Goal: Use online tool/utility: Utilize a website feature to perform a specific function

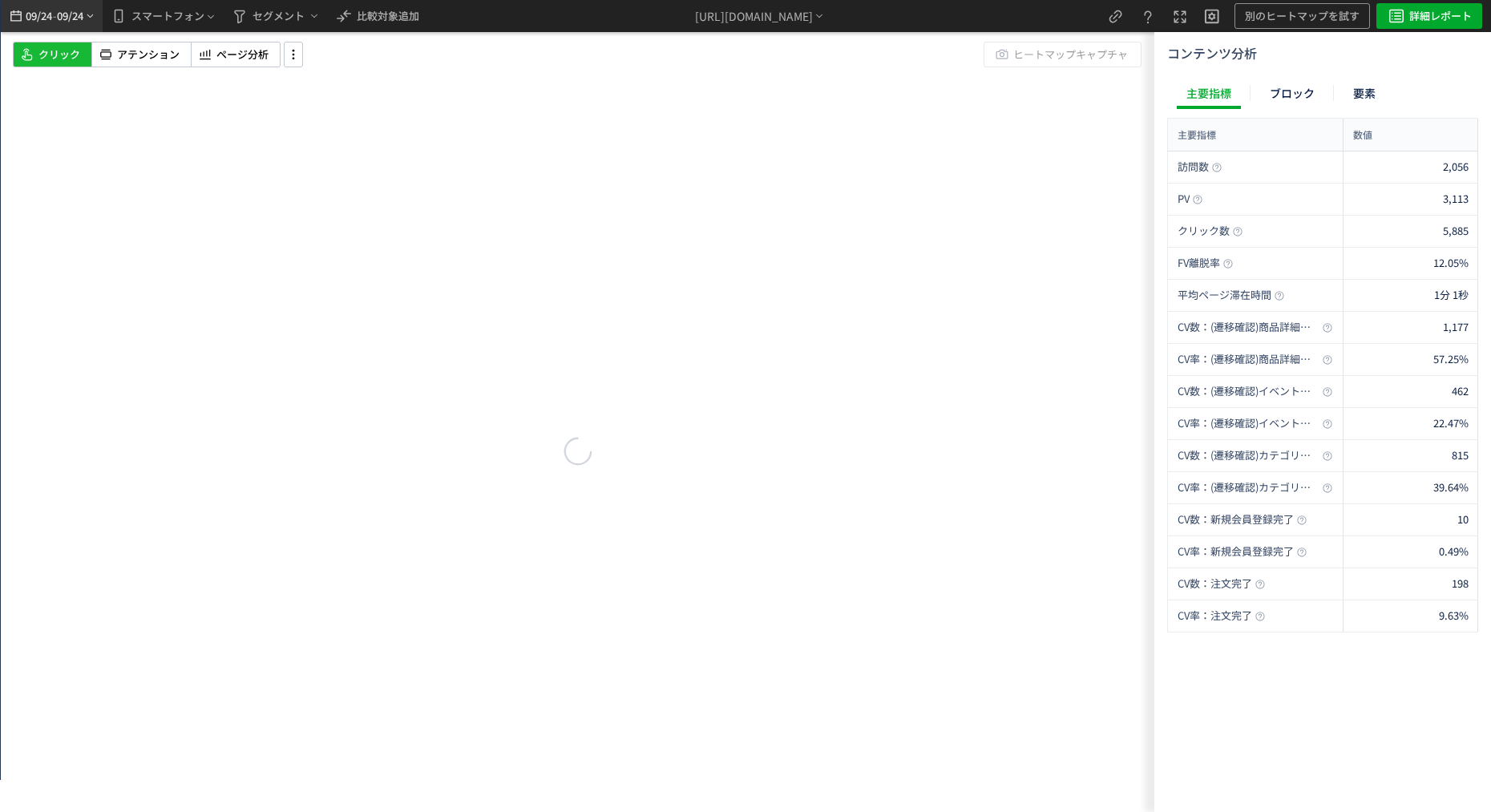
click at [48, 28] on span "09/24" at bounding box center [38, 16] width 27 height 32
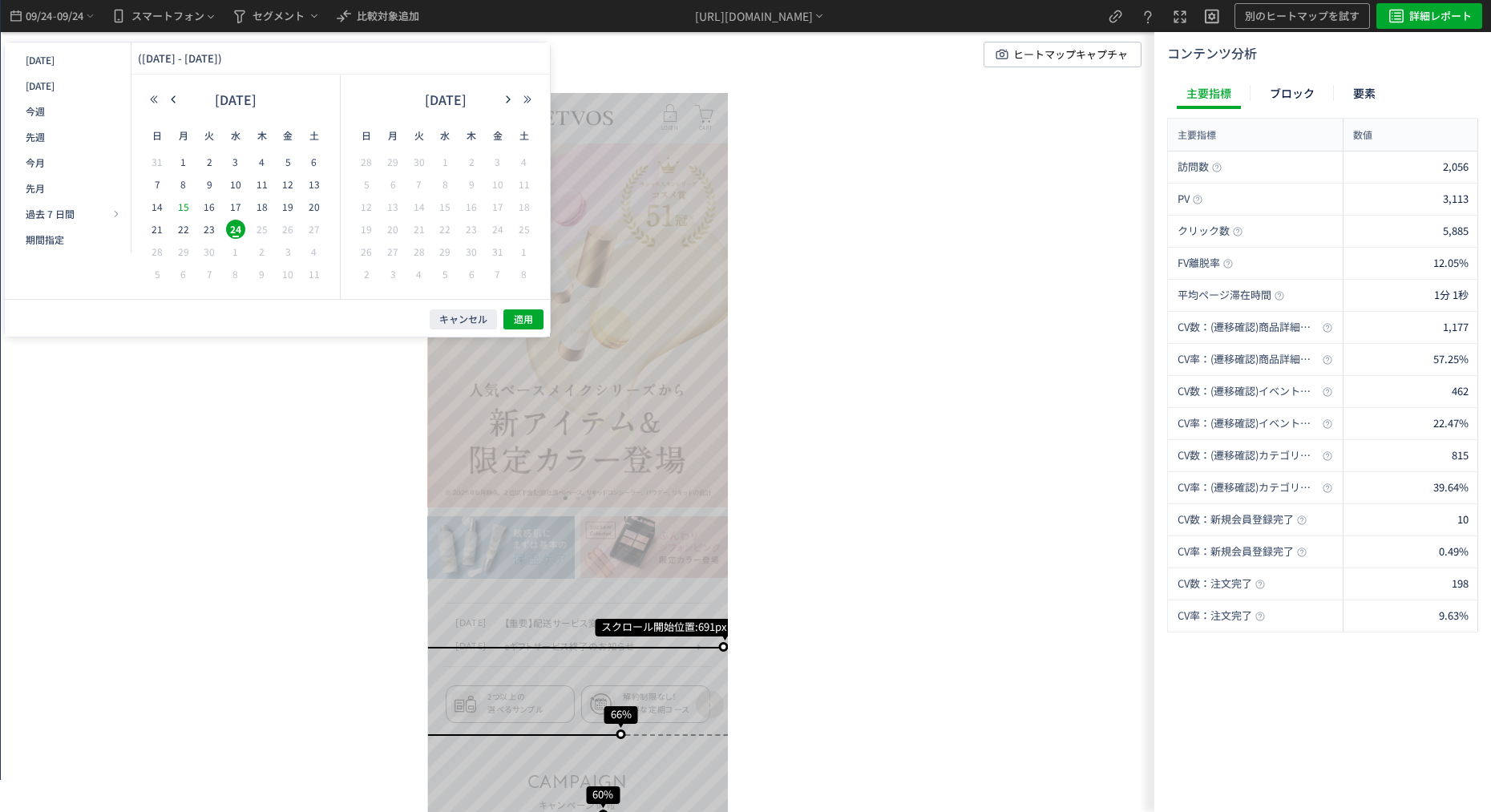
click at [179, 205] on span "15" at bounding box center [183, 206] width 19 height 19
click at [153, 221] on span "21" at bounding box center [156, 229] width 19 height 19
click at [506, 311] on button "適用" at bounding box center [523, 319] width 40 height 20
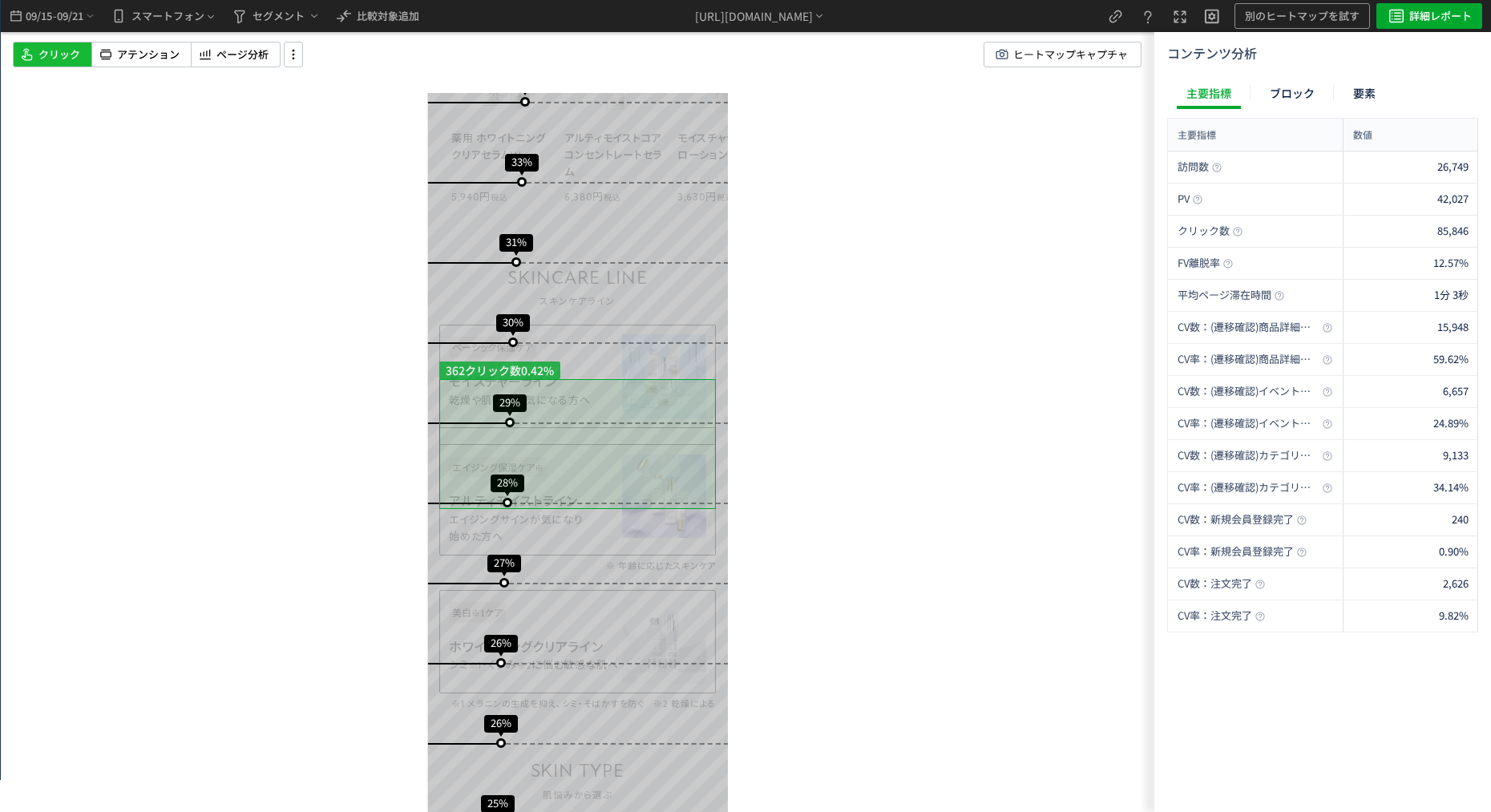
scroll to position [2244, 0]
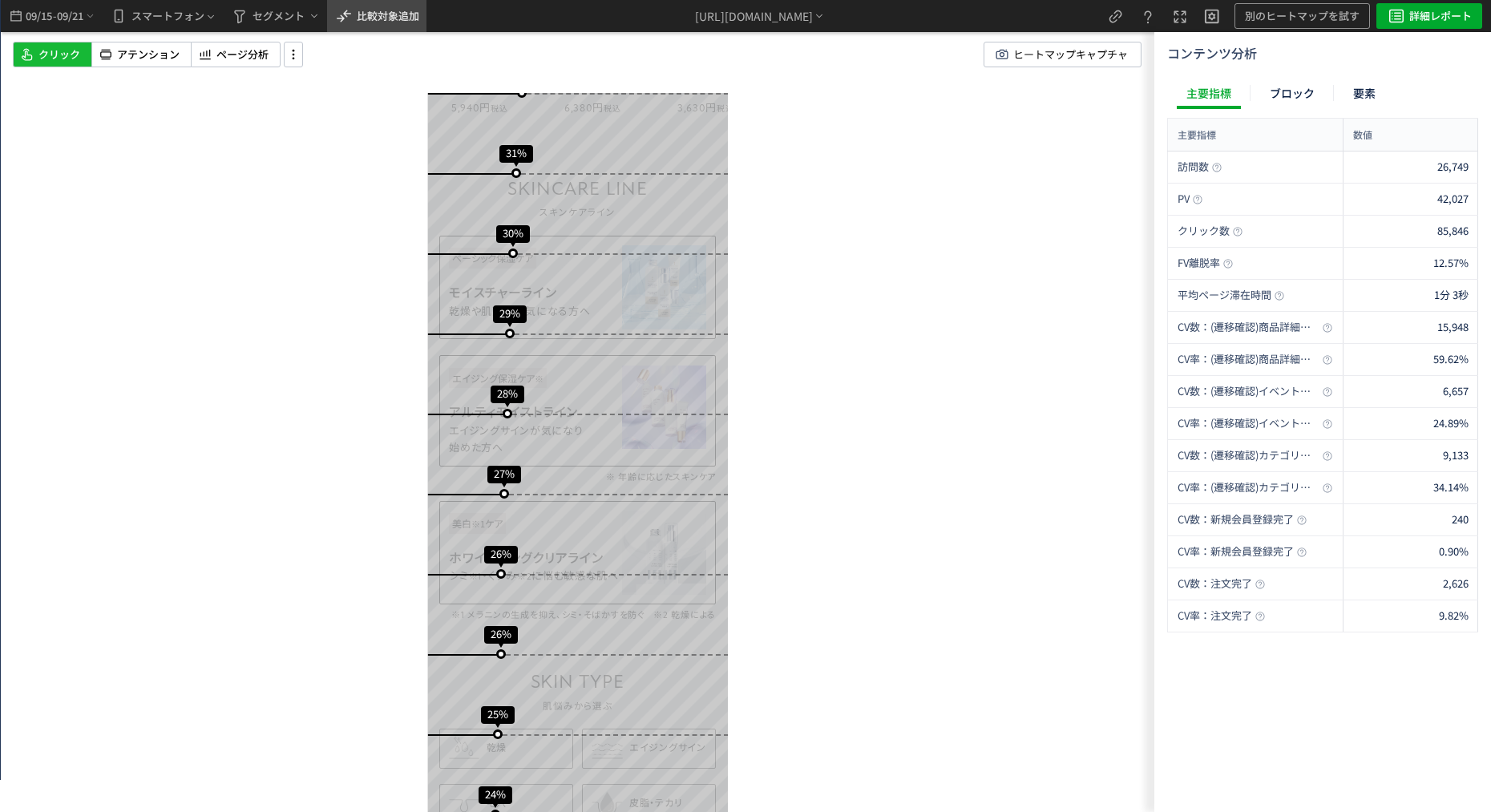
click at [398, 9] on span "比較対象追加" at bounding box center [388, 16] width 62 height 15
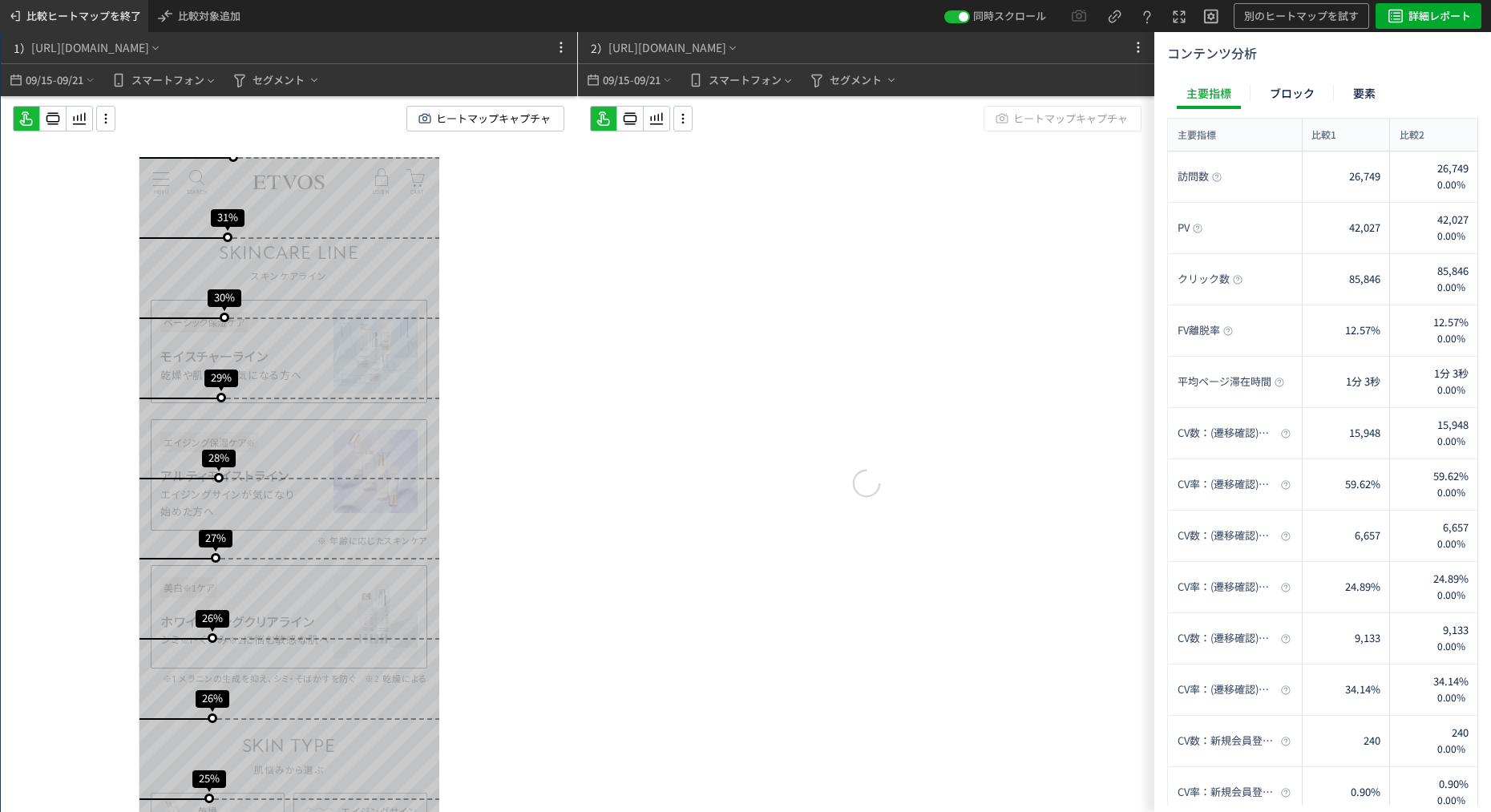
scroll to position [0, 0]
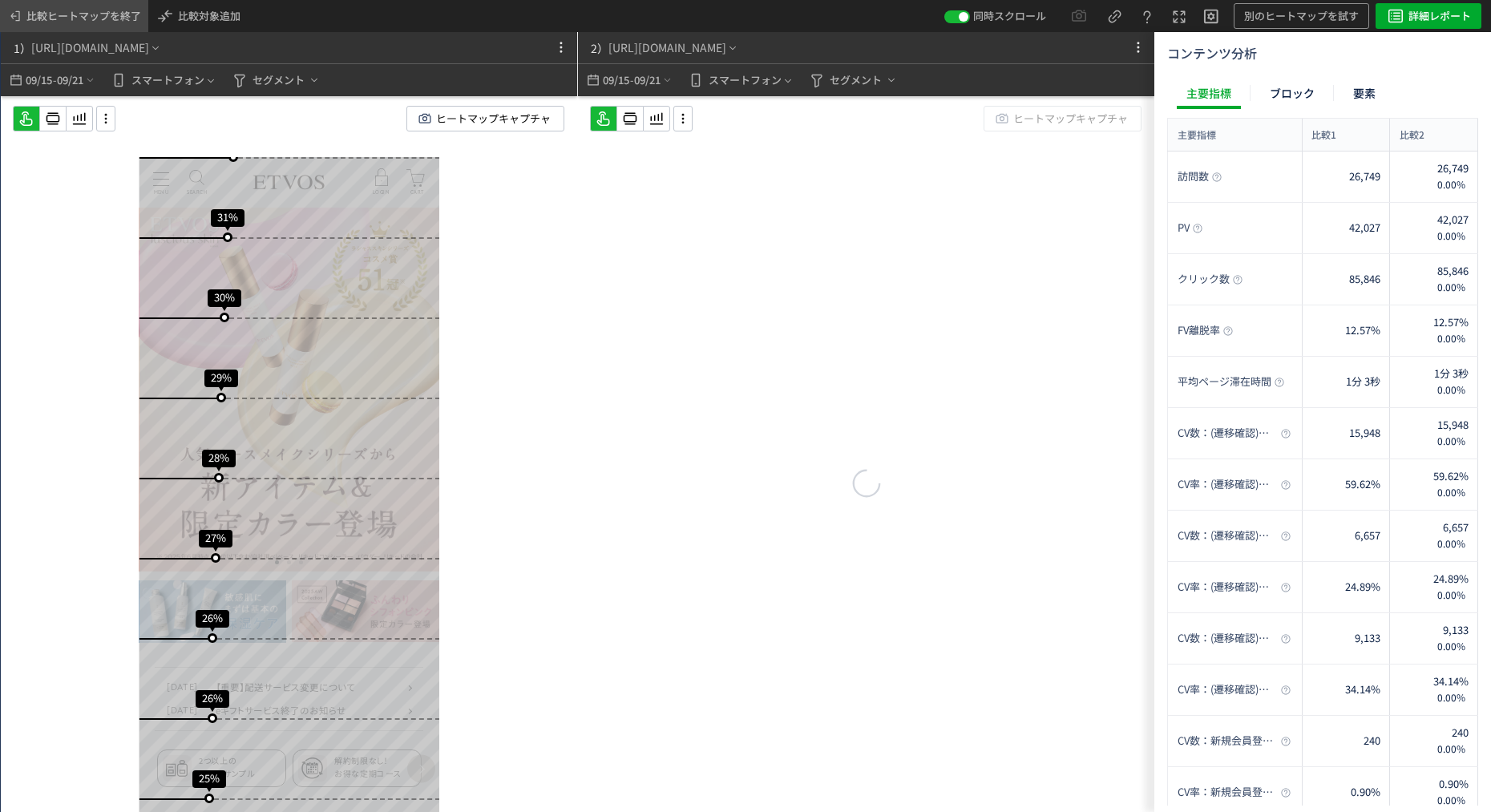
click at [32, 20] on span "比較ヒートマップを終了" at bounding box center [84, 16] width 115 height 26
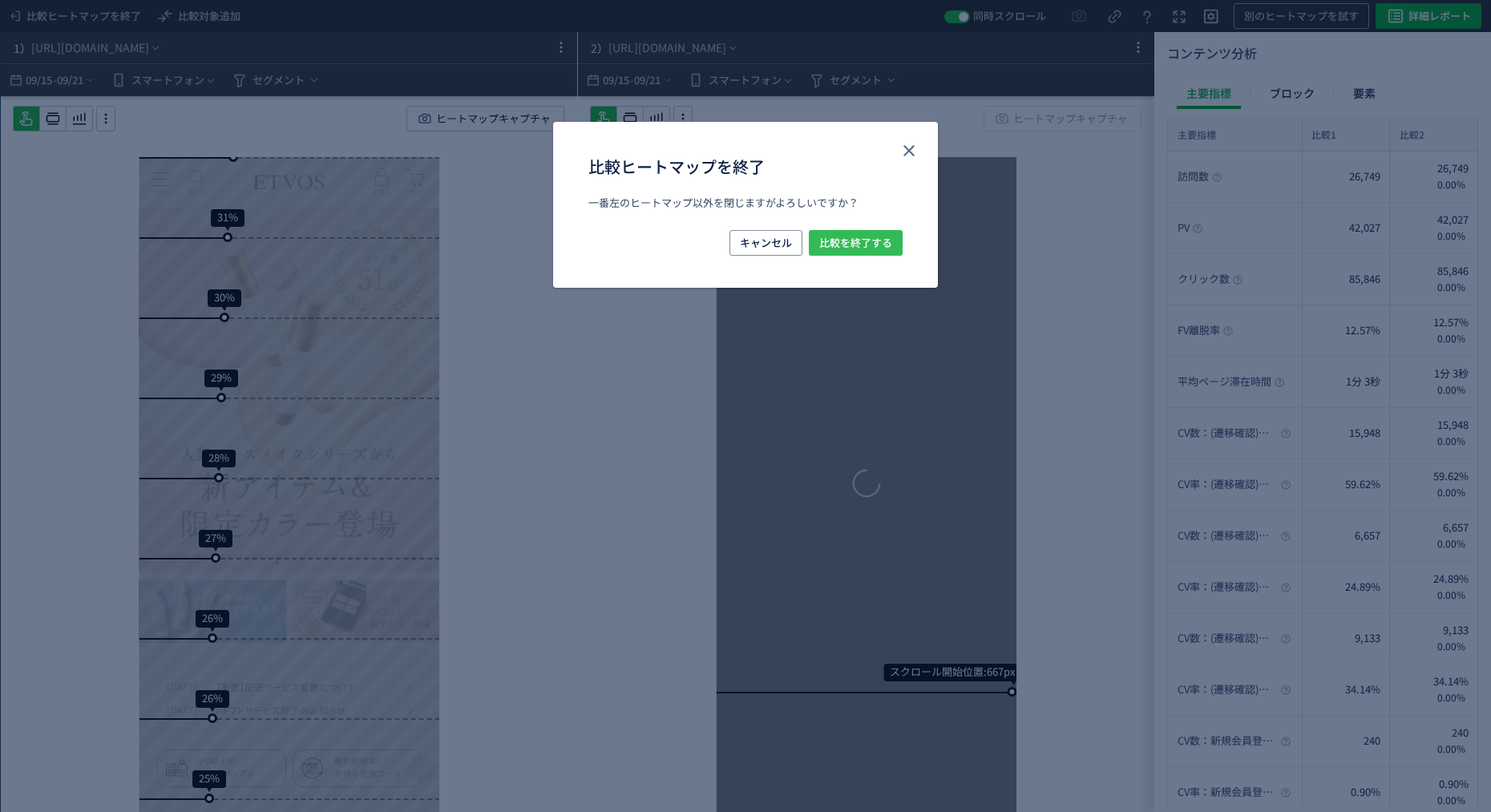
click at [839, 237] on span "比較を終了する" at bounding box center [856, 242] width 73 height 26
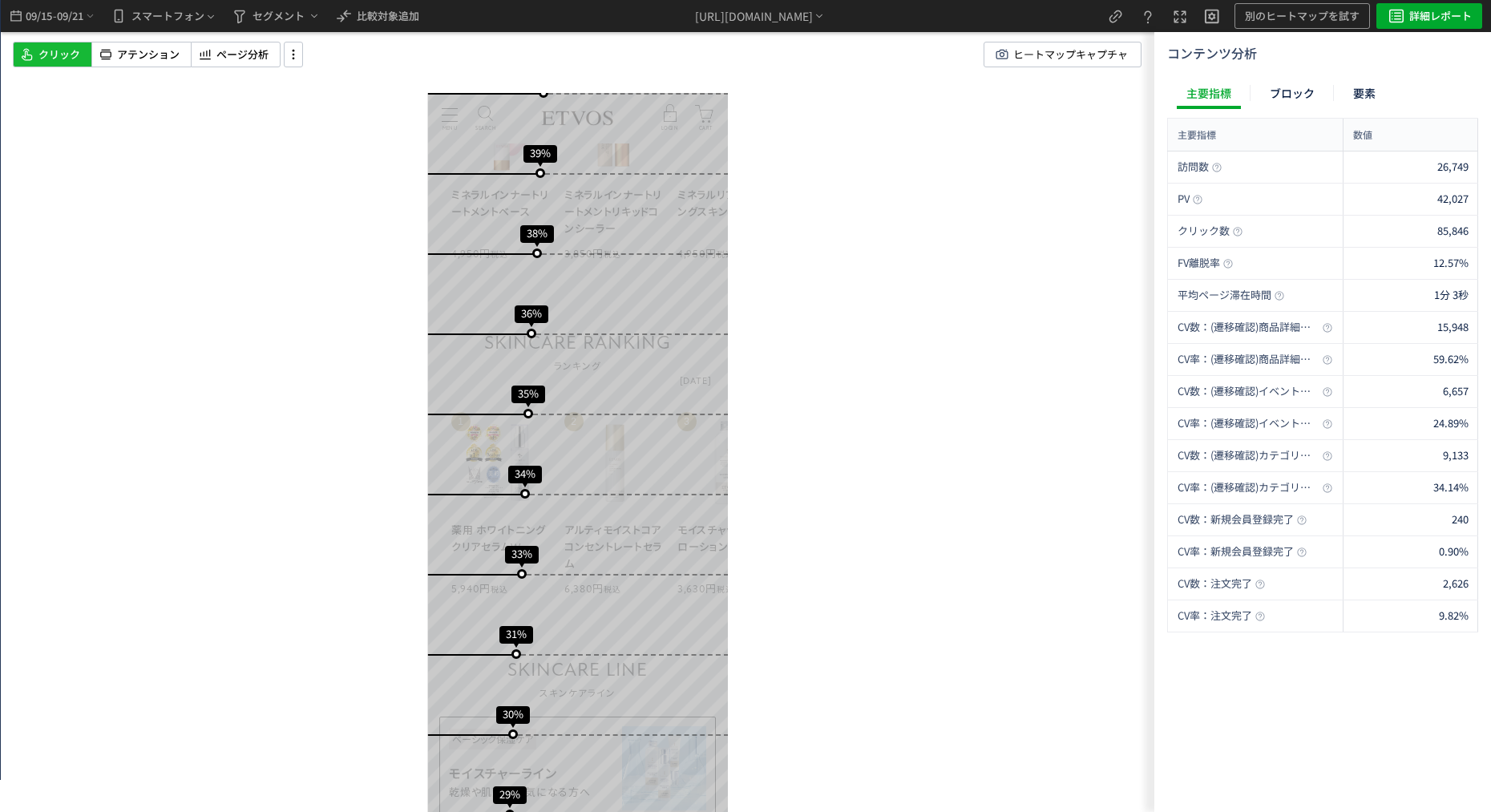
drag, startPoint x: 900, startPoint y: 734, endPoint x: 832, endPoint y: 711, distance: 71.8
click at [900, 734] on div "スクロール開始位置:688px スクロール到達率 68% スクロール到達率 63% スクロール到達率 60% スクロール到達率 58% スクロール到達率 55…" at bounding box center [577, 406] width 1153 height 812
click at [241, 11] on icon "heatmap-top-bar" at bounding box center [239, 17] width 19 height 19
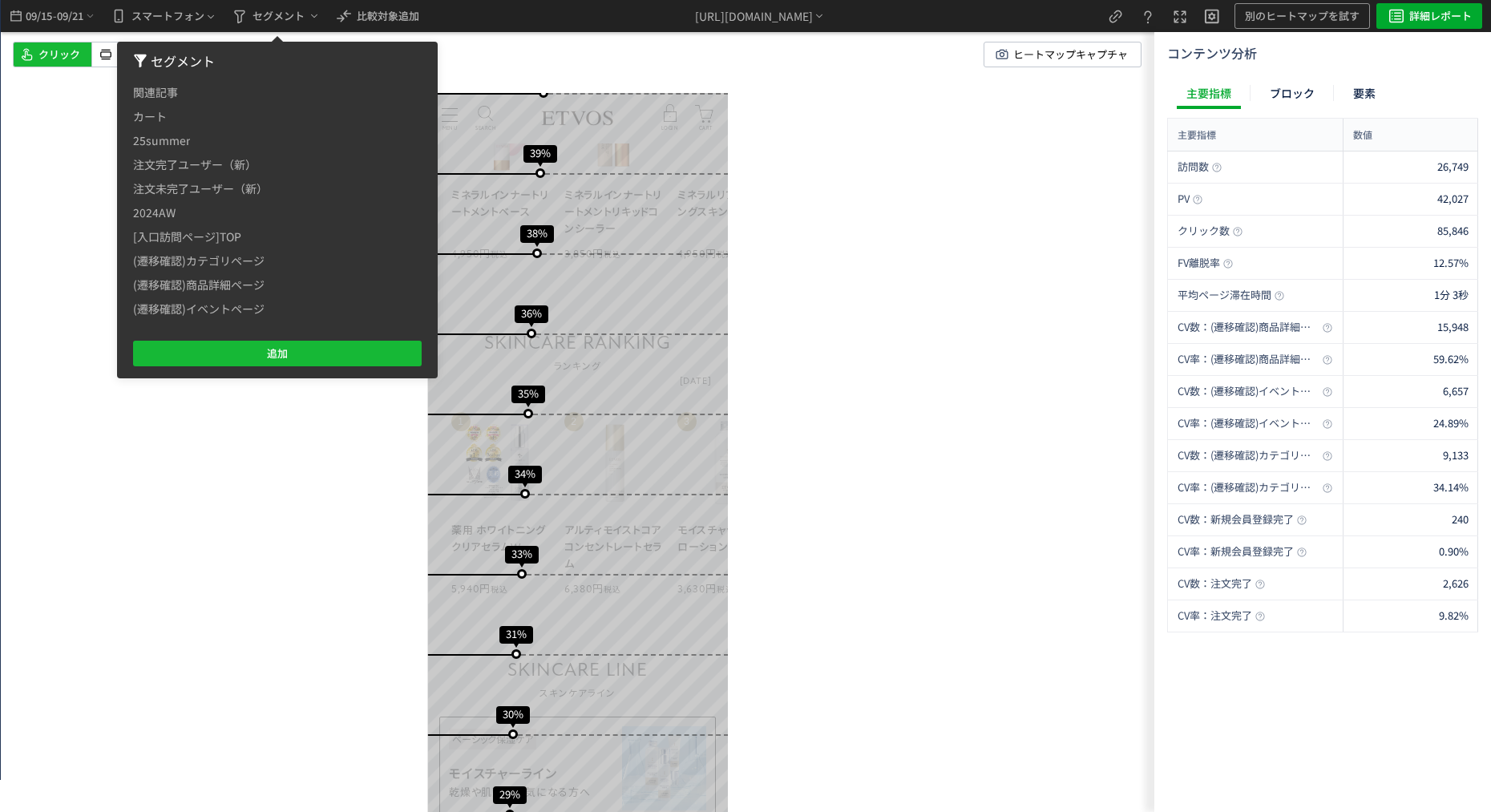
drag, startPoint x: 61, startPoint y: 109, endPoint x: 114, endPoint y: 94, distance: 55.1
click at [62, 109] on div "スクロール開始位置:688px スクロール到達率 68% スクロール到達率 63% スクロール到達率 60% スクロール到達率 58% スクロール到達率 55…" at bounding box center [577, 406] width 1153 height 812
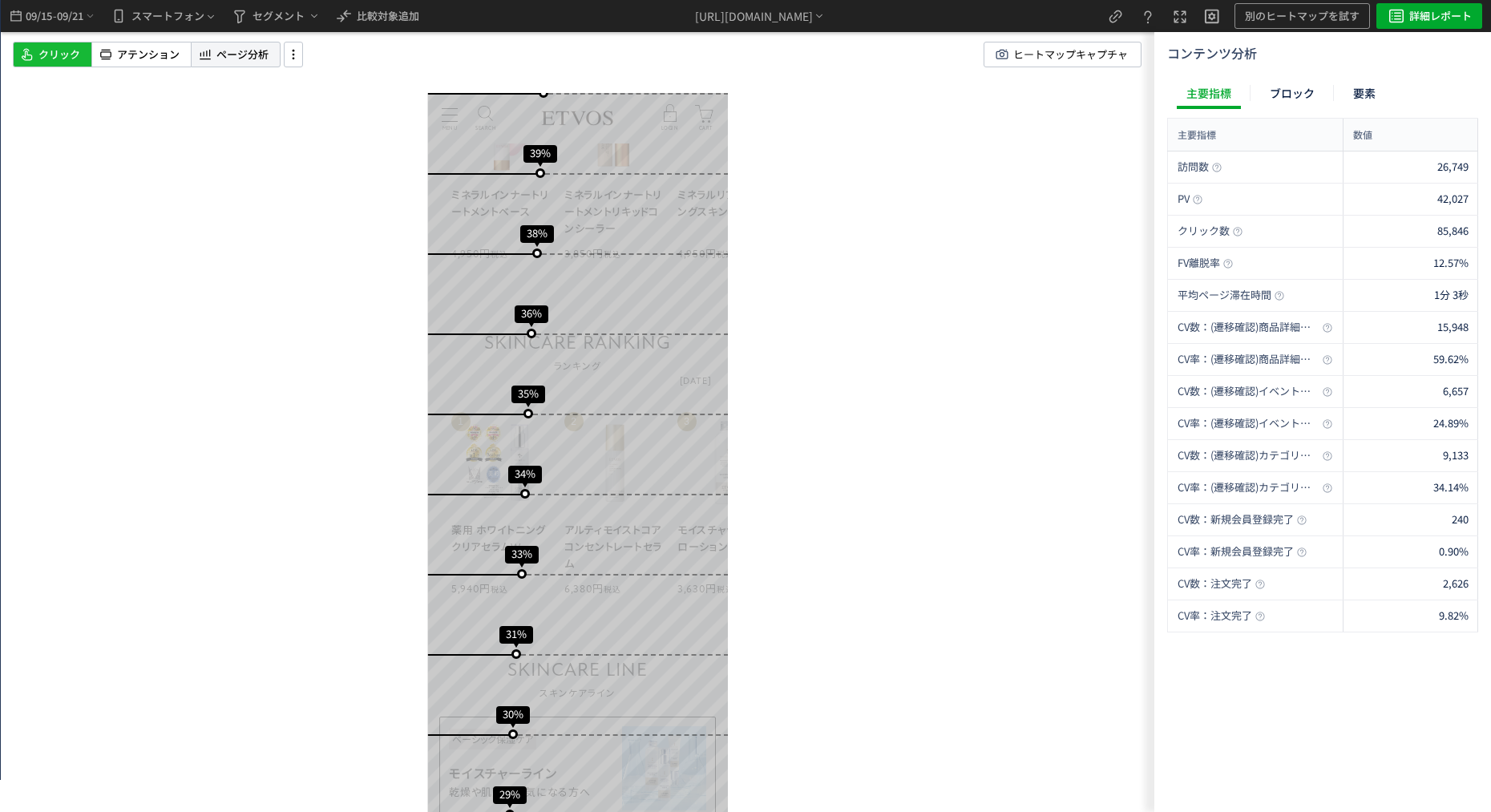
click at [240, 61] on span "ページ分析" at bounding box center [242, 55] width 52 height 15
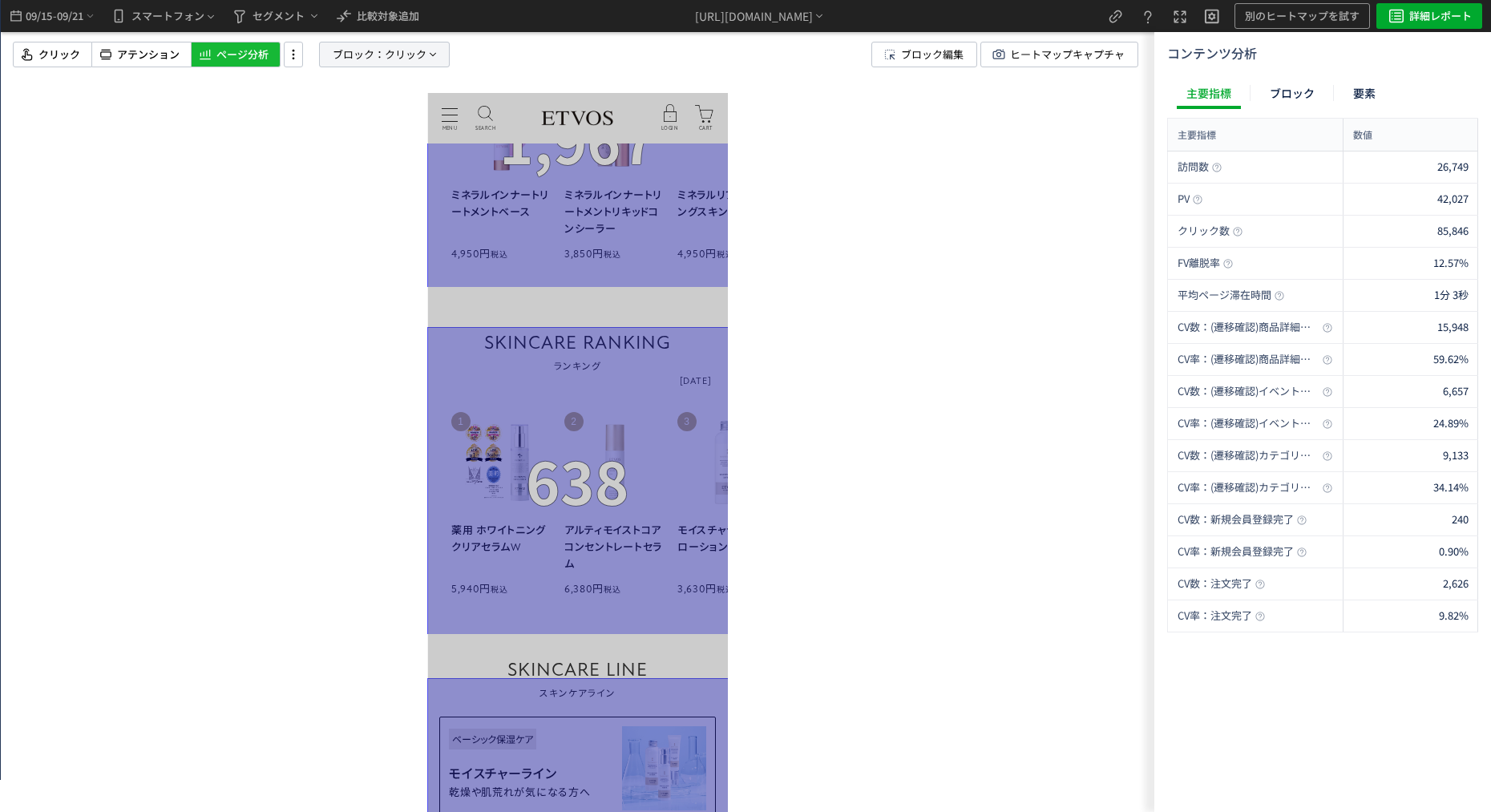
click at [340, 60] on span "ブロック：" at bounding box center [359, 54] width 52 height 24
click at [331, 145] on div "ブロック 要素" at bounding box center [344, 132] width 80 height 38
click at [312, 131] on div "ブロック 要素" at bounding box center [344, 132] width 80 height 38
click at [307, 141] on span at bounding box center [309, 138] width 11 height 11
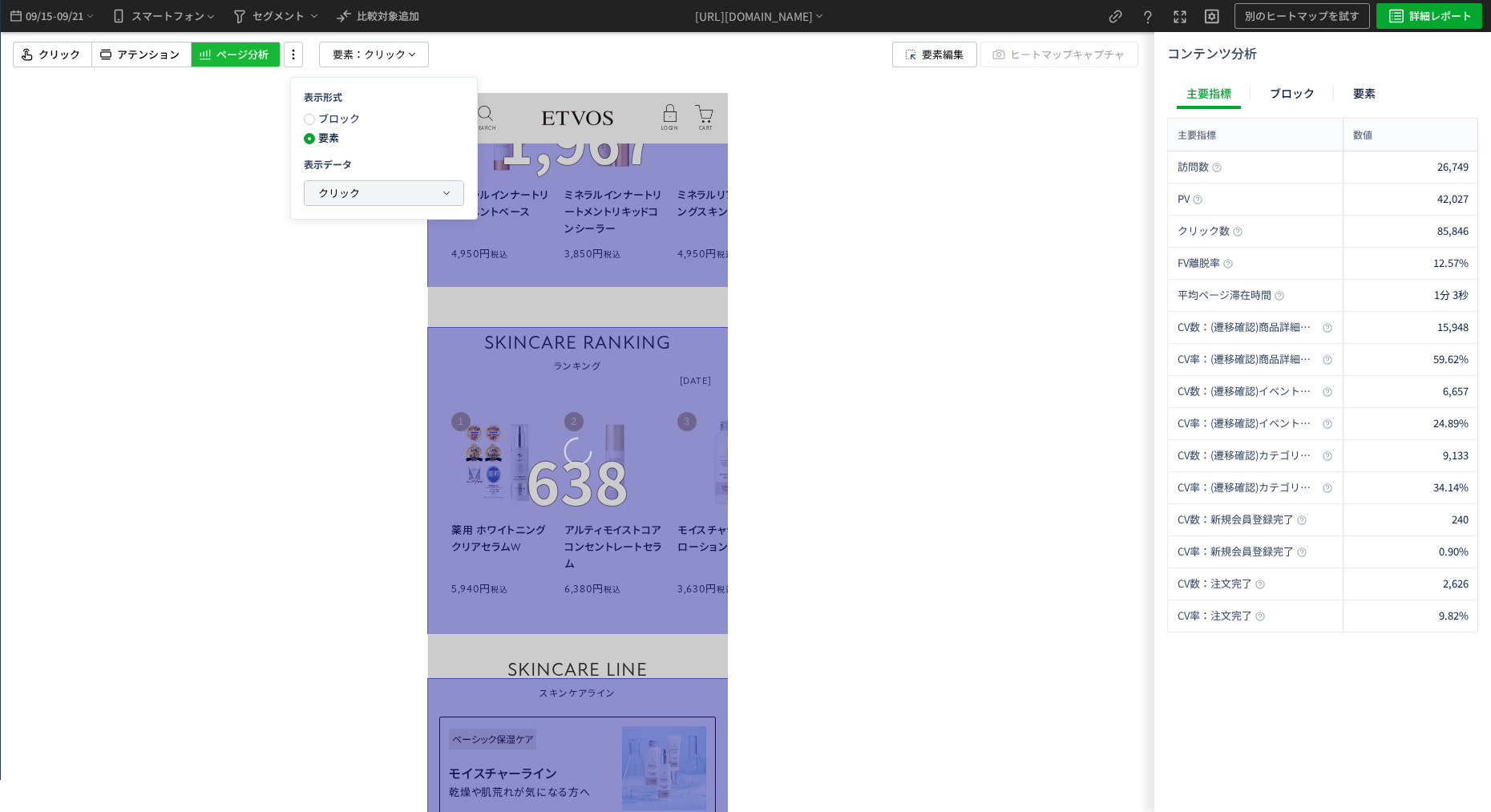
click at [338, 204] on button "クリック" at bounding box center [384, 193] width 159 height 24
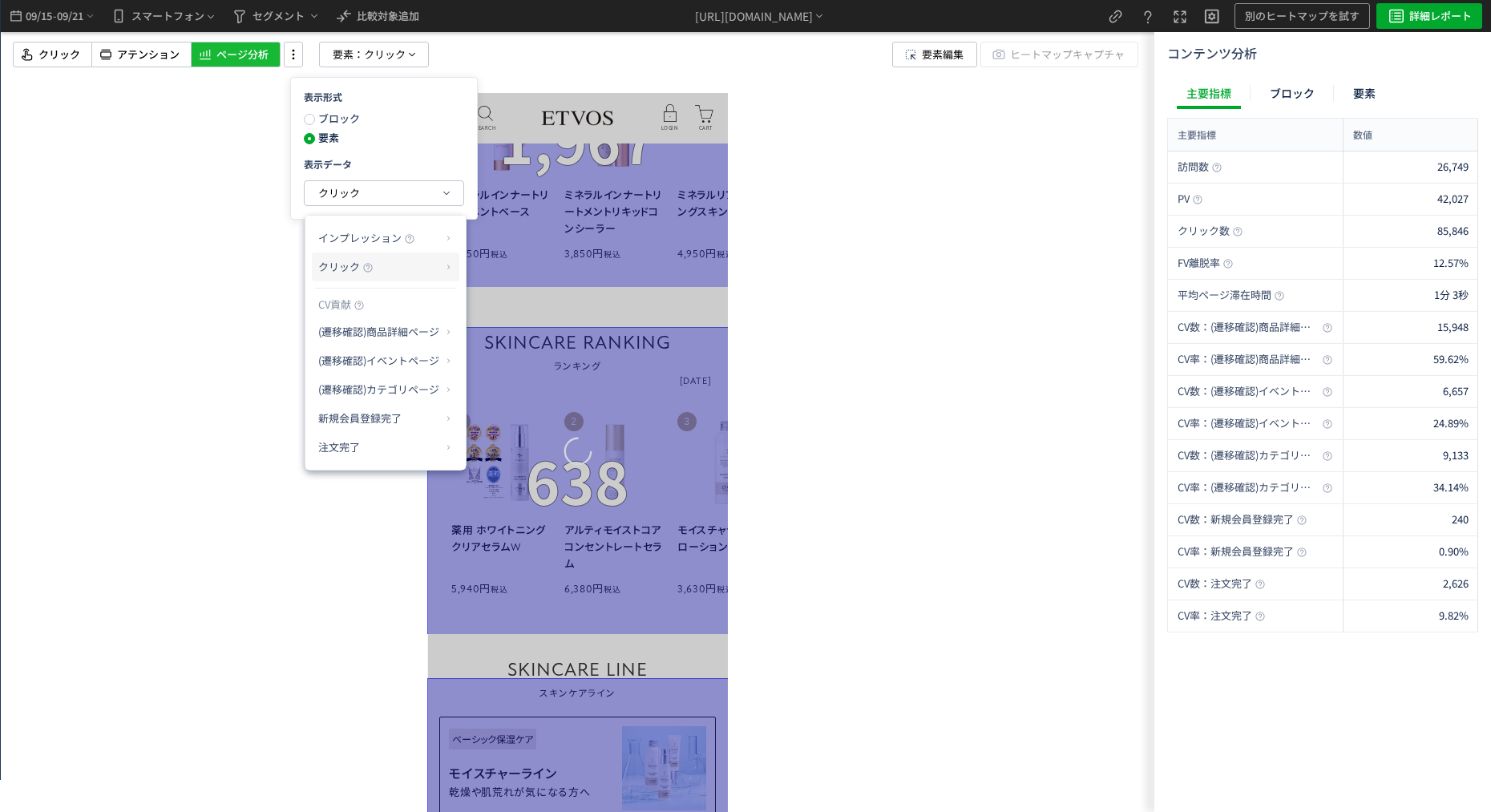
click at [342, 266] on span "クリック" at bounding box center [339, 266] width 42 height 15
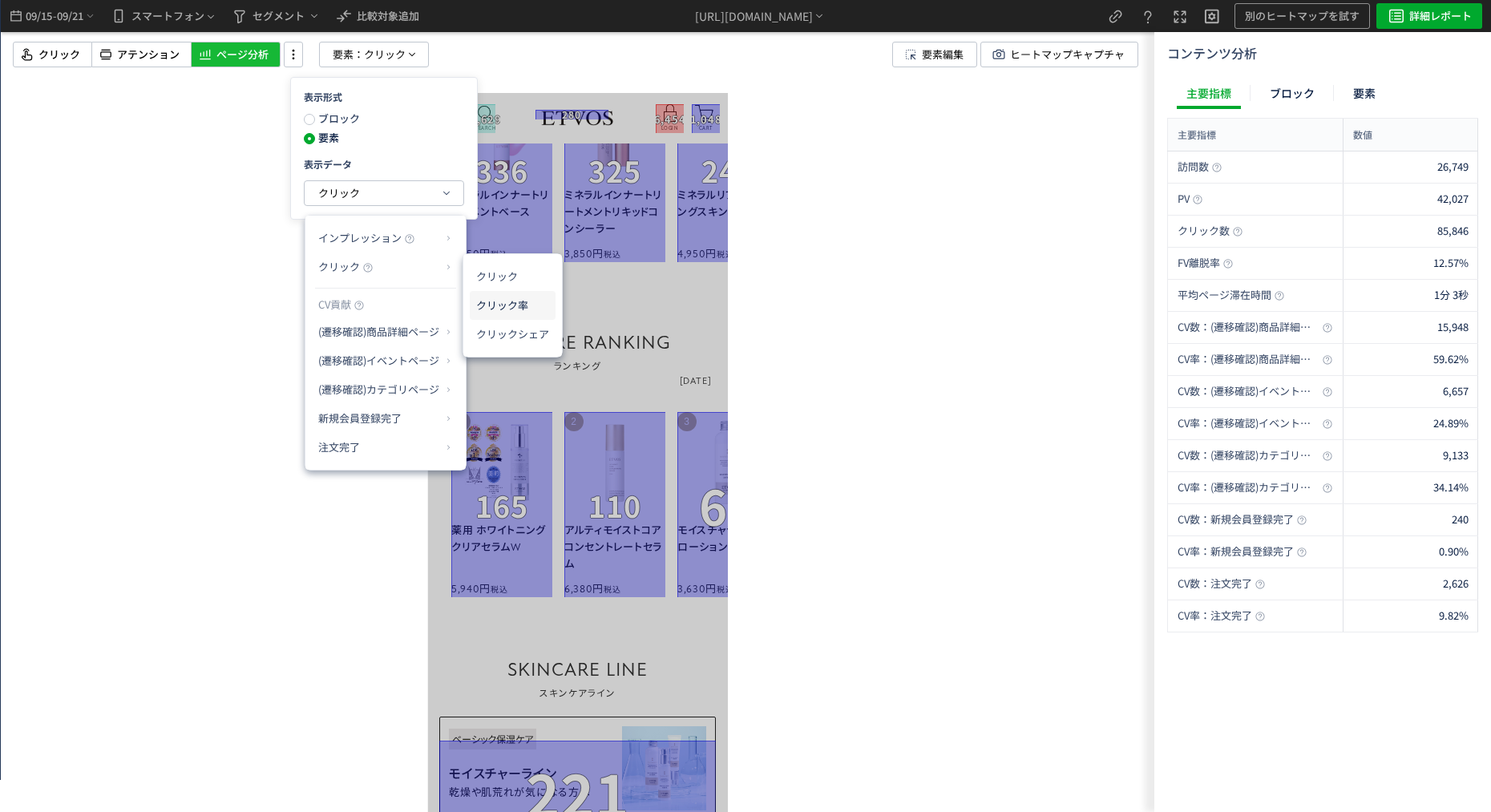
click at [483, 301] on li "クリック率" at bounding box center [513, 305] width 86 height 29
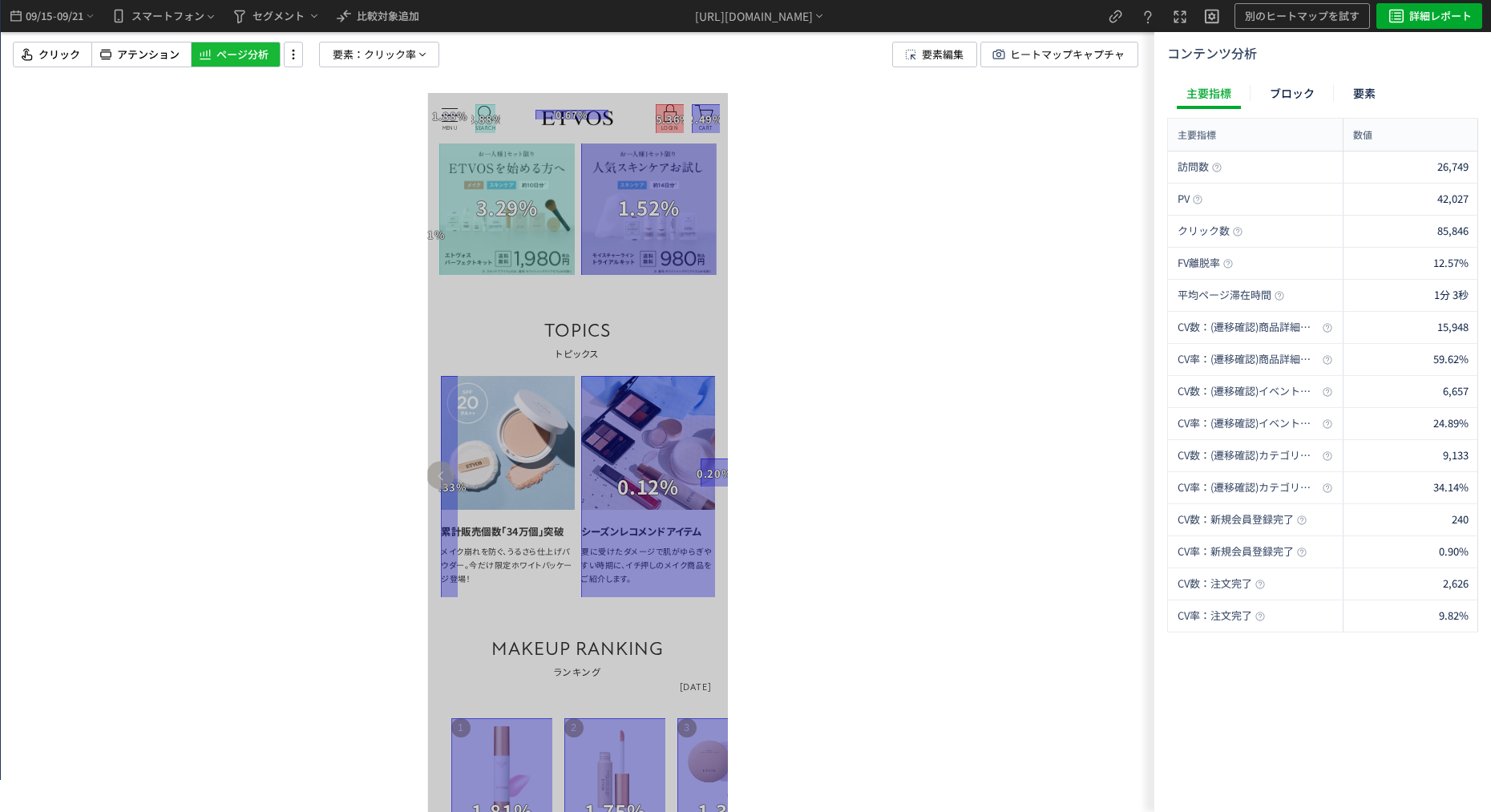
drag, startPoint x: 579, startPoint y: 459, endPoint x: 405, endPoint y: 430, distance: 176.4
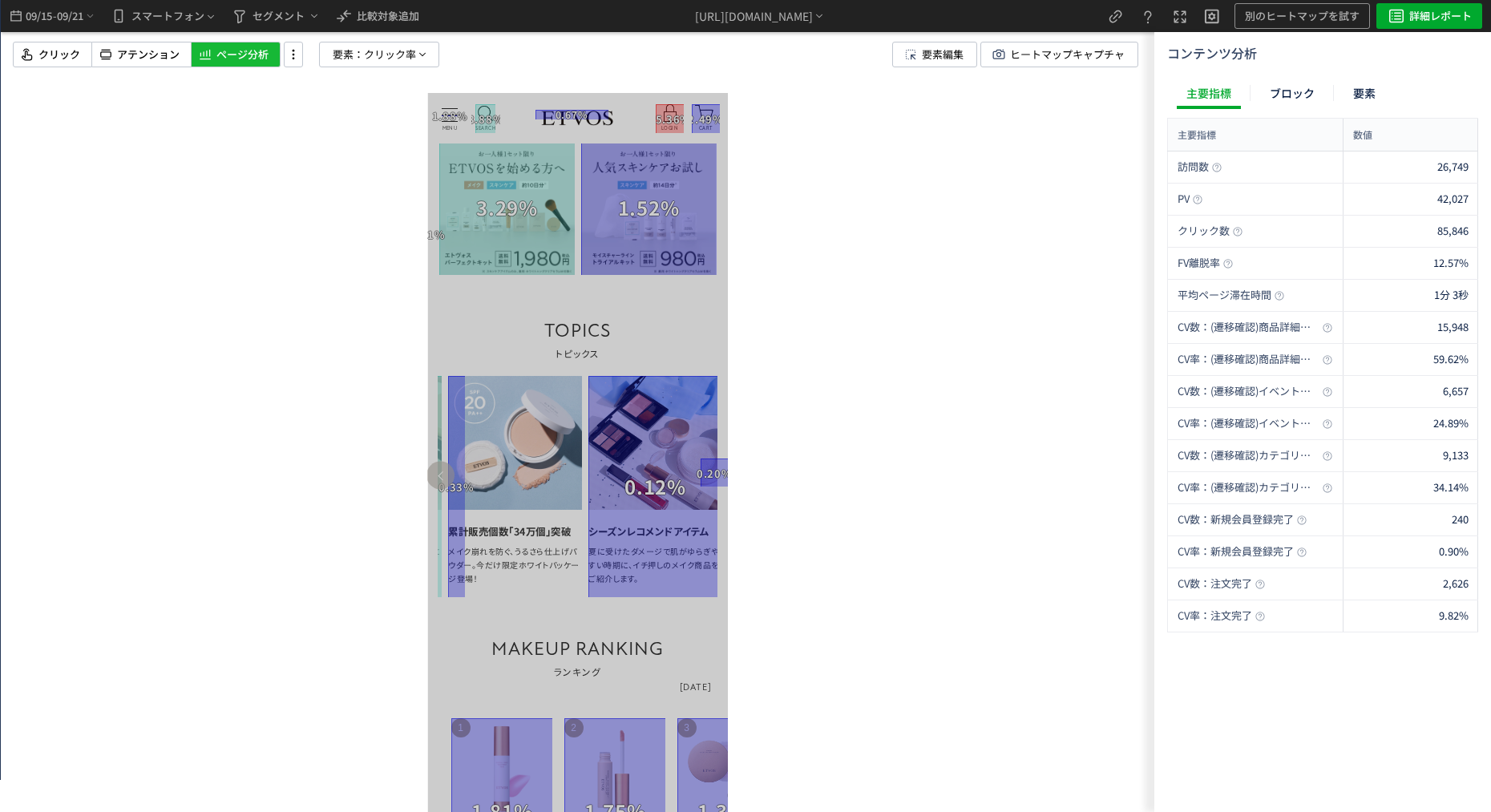
drag, startPoint x: 488, startPoint y: 428, endPoint x: 680, endPoint y: 493, distance: 202.7
click at [582, 483] on img at bounding box center [515, 443] width 134 height 134
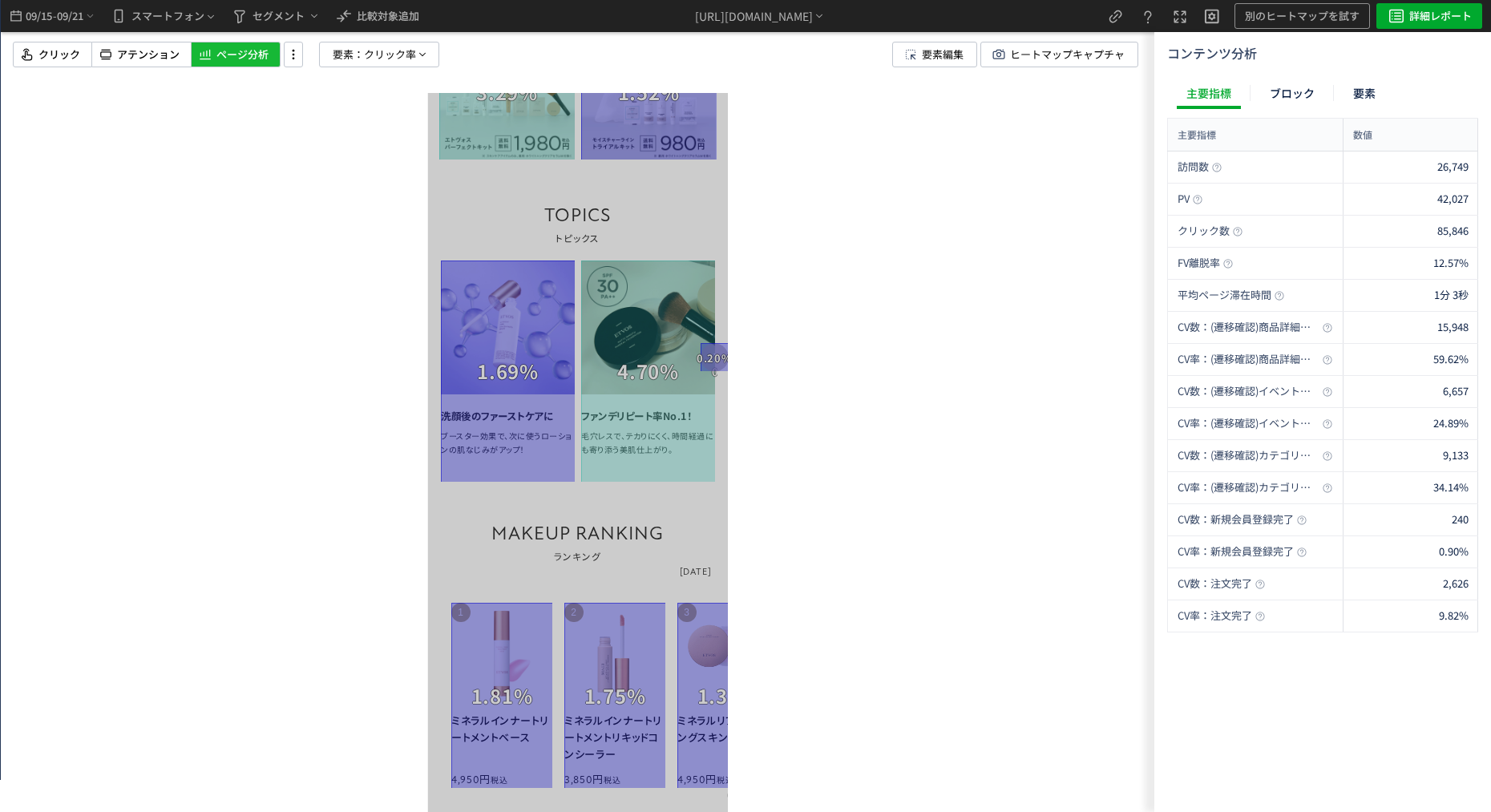
scroll to position [1282, 0]
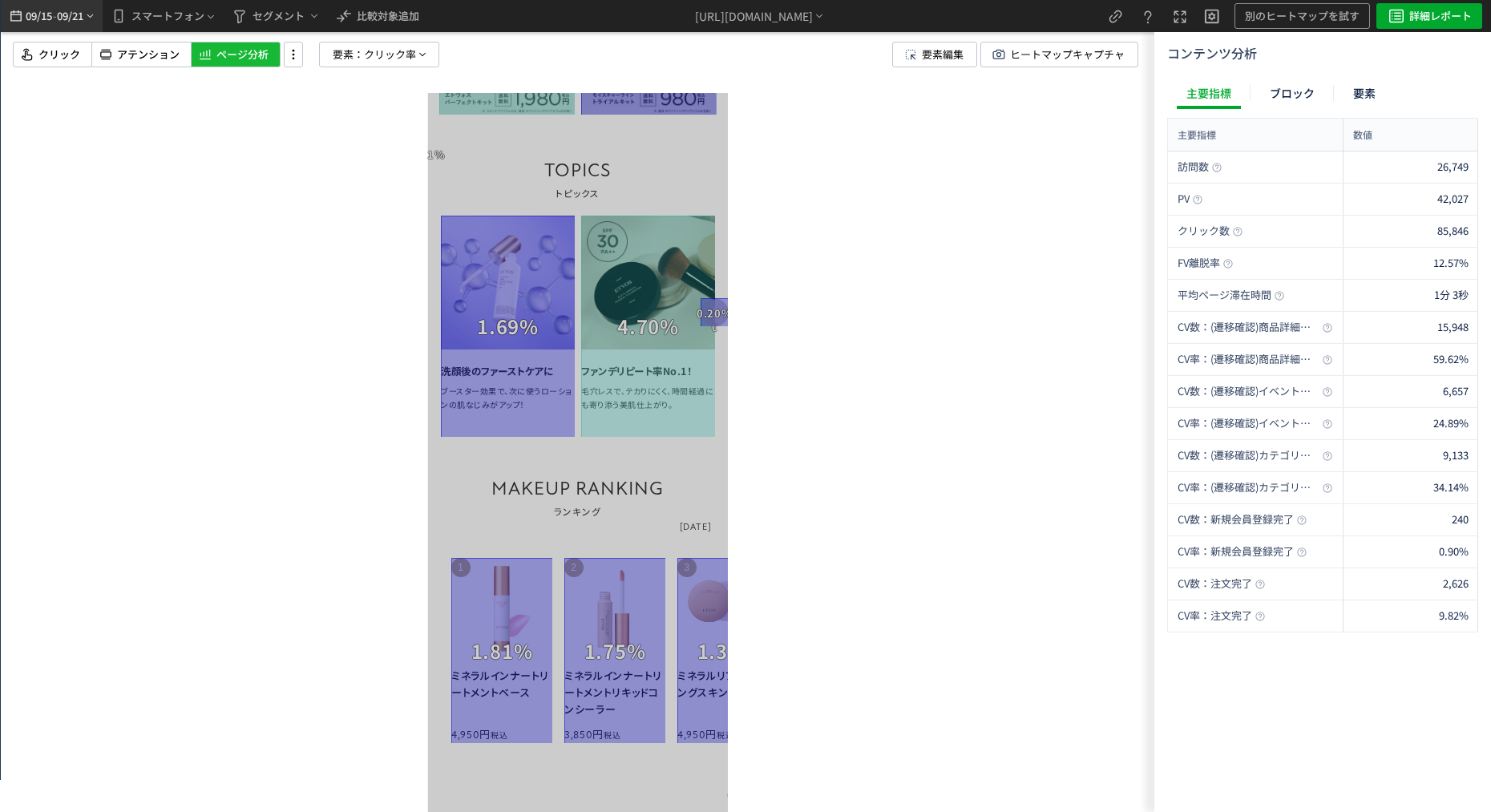
click at [56, 27] on span "-" at bounding box center [55, 16] width 4 height 32
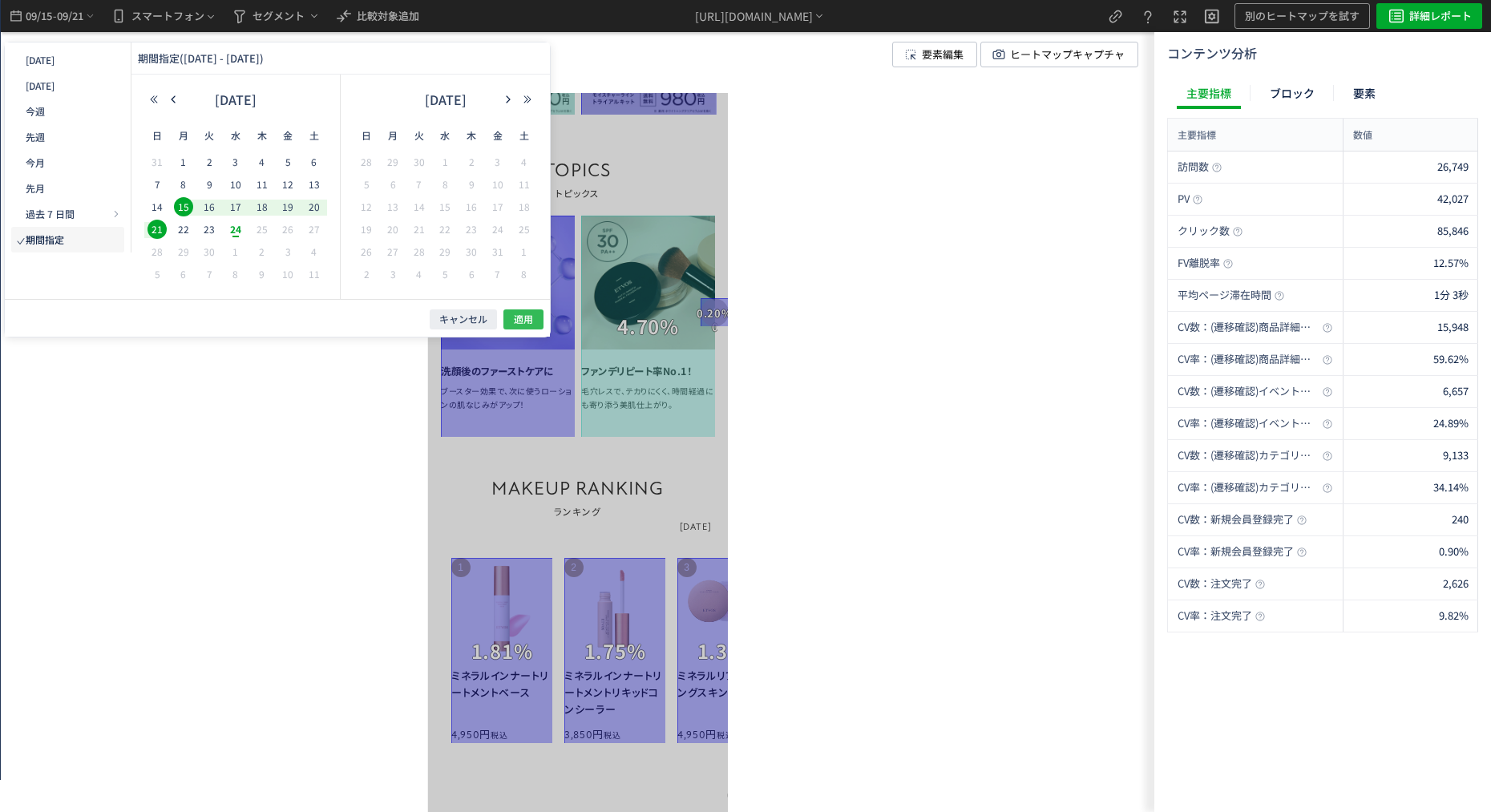
click at [510, 318] on button "適用" at bounding box center [523, 319] width 40 height 20
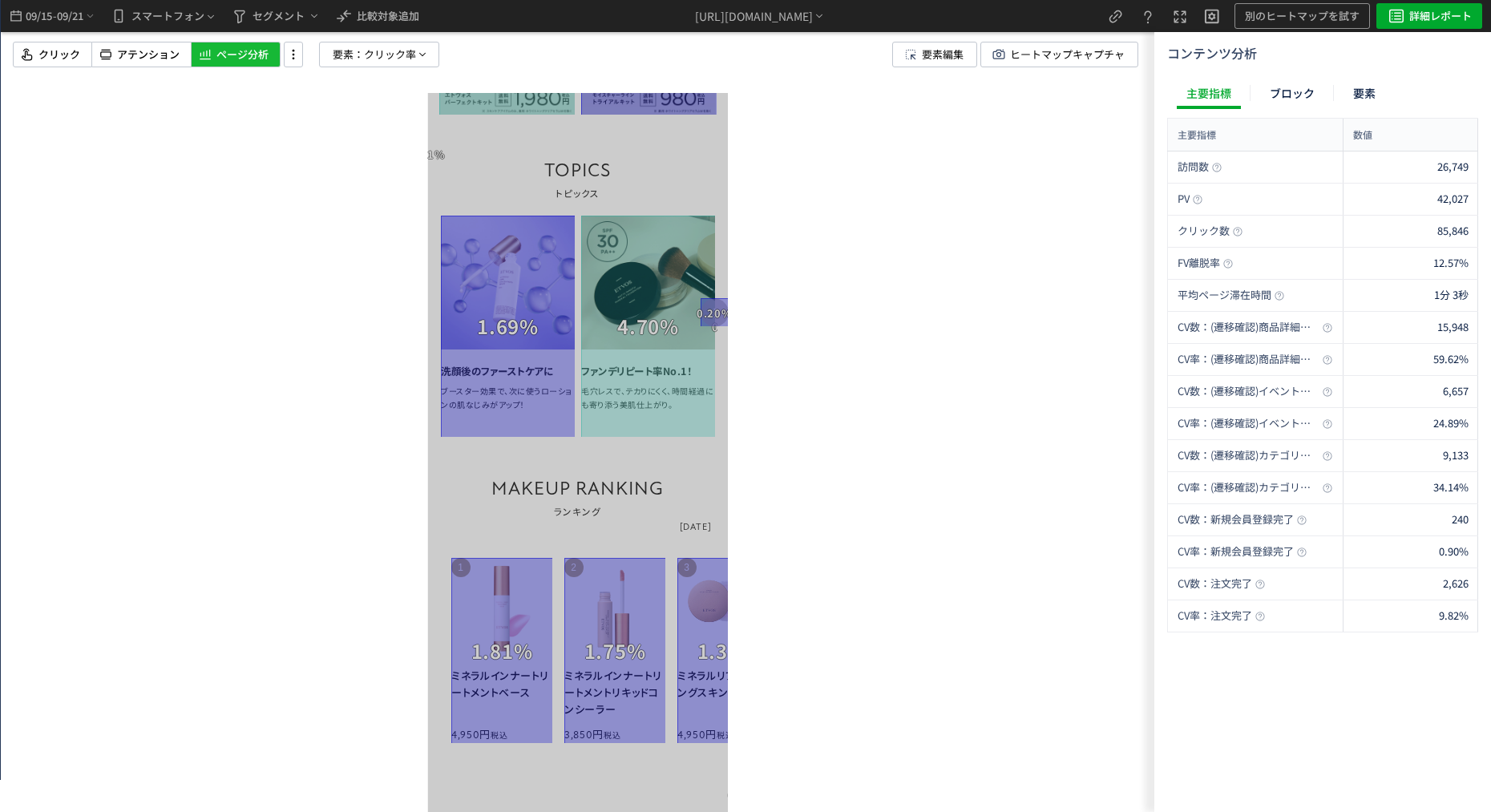
click at [385, 324] on div at bounding box center [577, 406] width 1153 height 812
click at [829, 344] on div at bounding box center [577, 406] width 1153 height 812
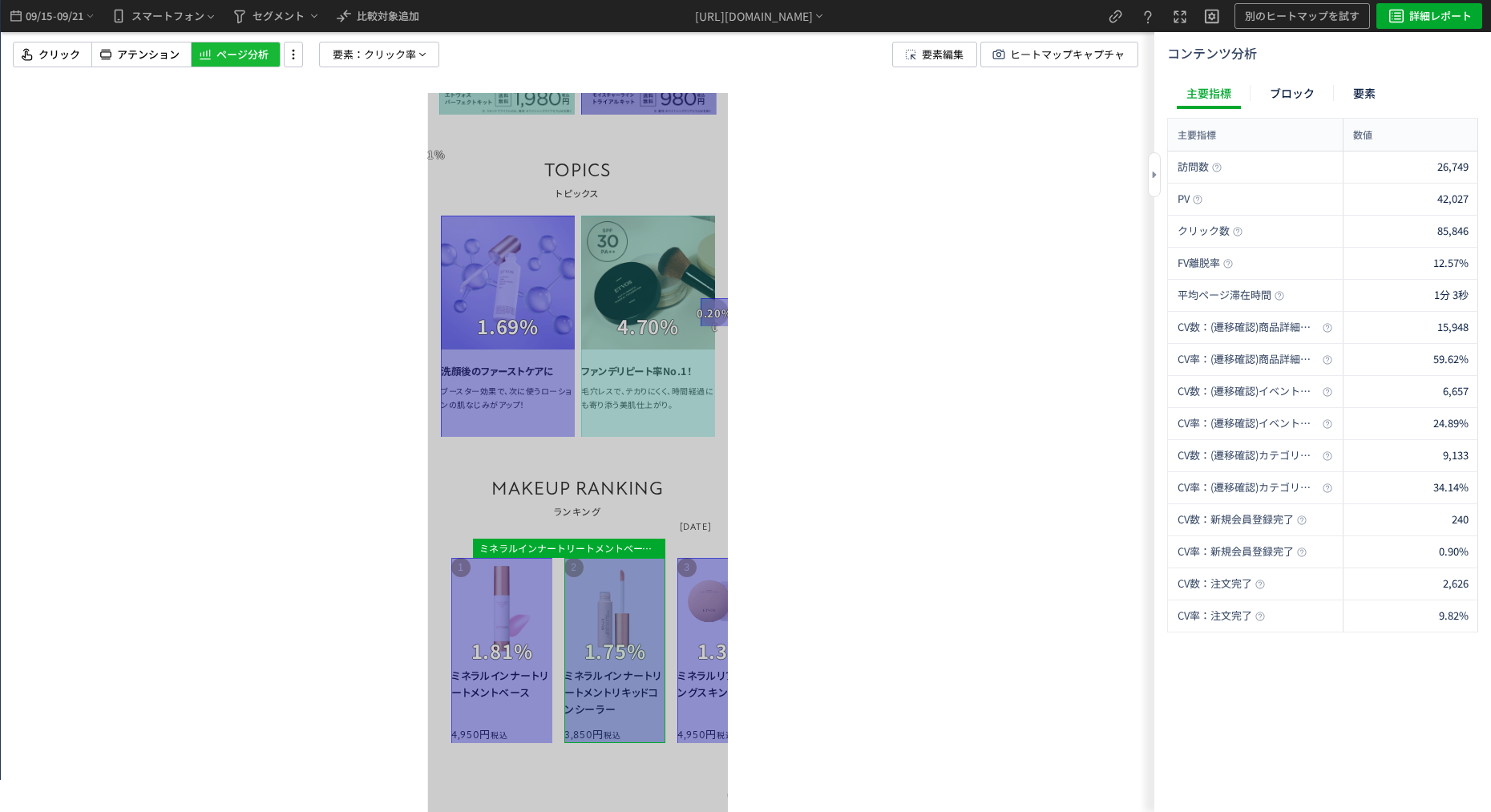
click at [1424, 90] on div "主要指標 ブロック 要素" at bounding box center [1323, 93] width 311 height 34
click at [1355, 0] on div "別のヒートマップを試す" at bounding box center [1302, 16] width 136 height 32
